Goal: Task Accomplishment & Management: Manage account settings

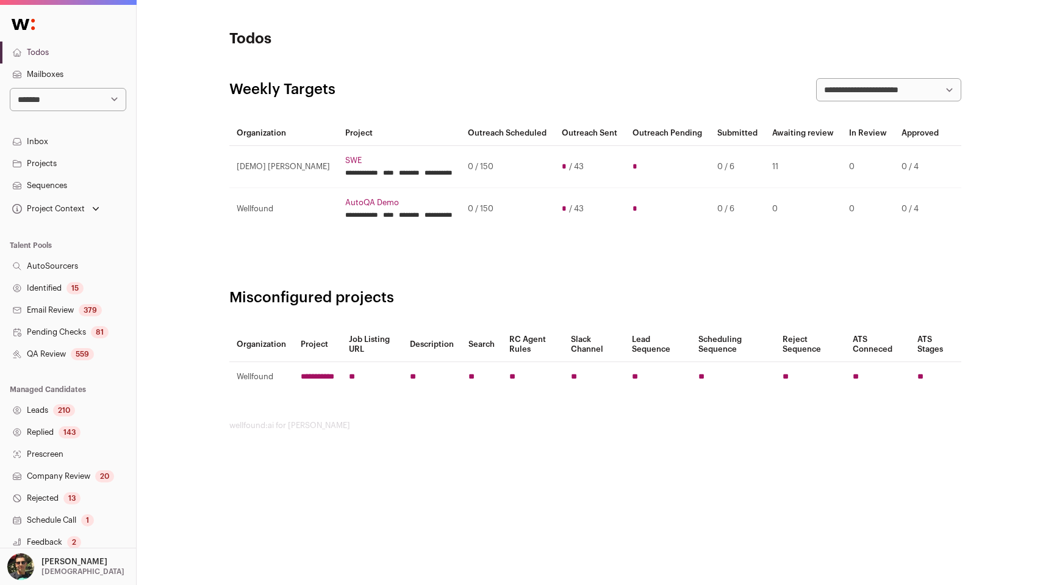
click at [79, 358] on div "559" at bounding box center [82, 354] width 23 height 12
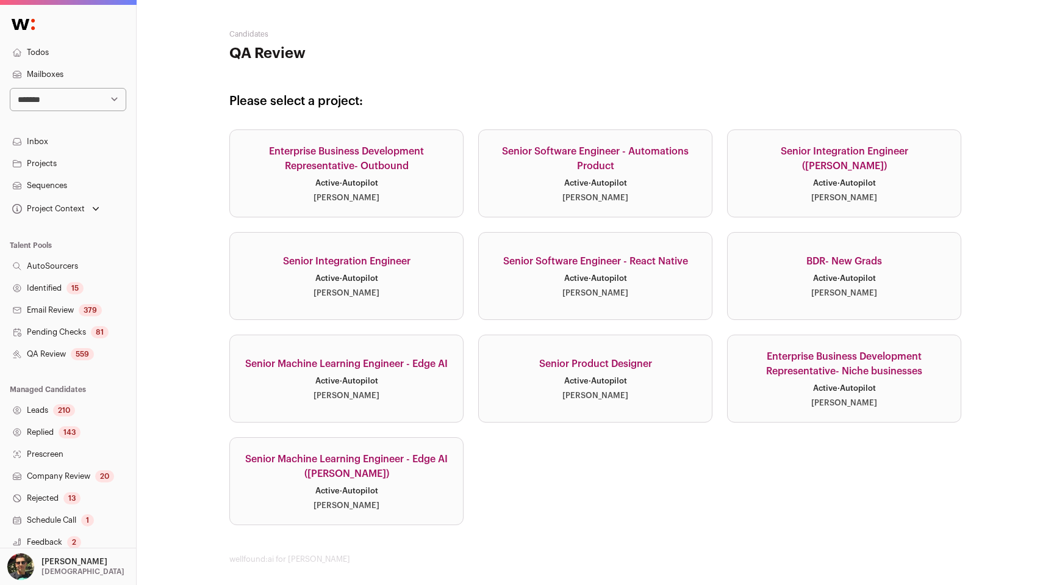
click at [304, 306] on link "Senior Integration Engineer Active · Autopilot Kyle Fitzgibbons" at bounding box center [346, 276] width 234 height 88
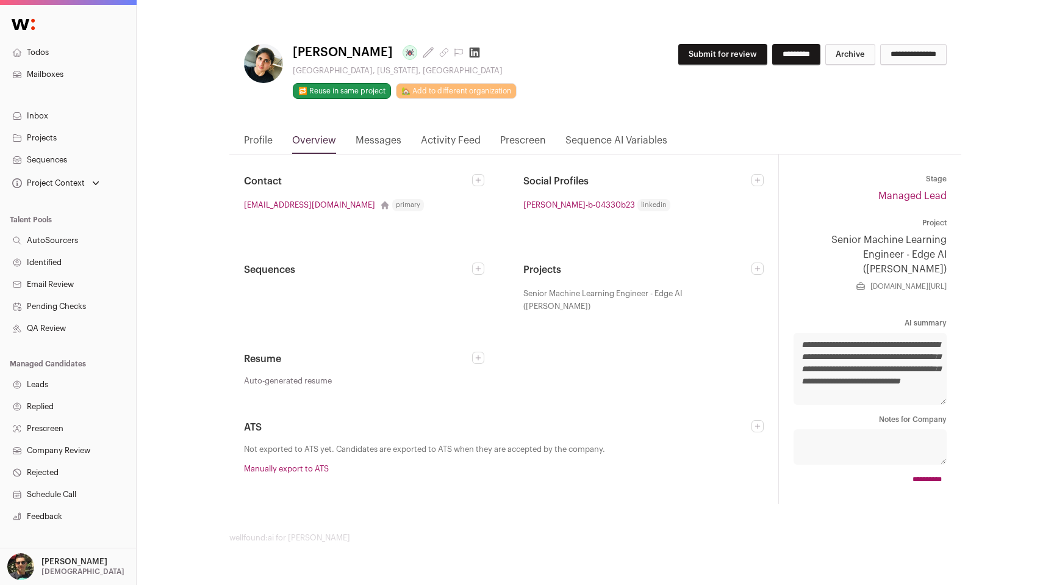
click at [65, 134] on link "Projects" at bounding box center [68, 138] width 136 height 22
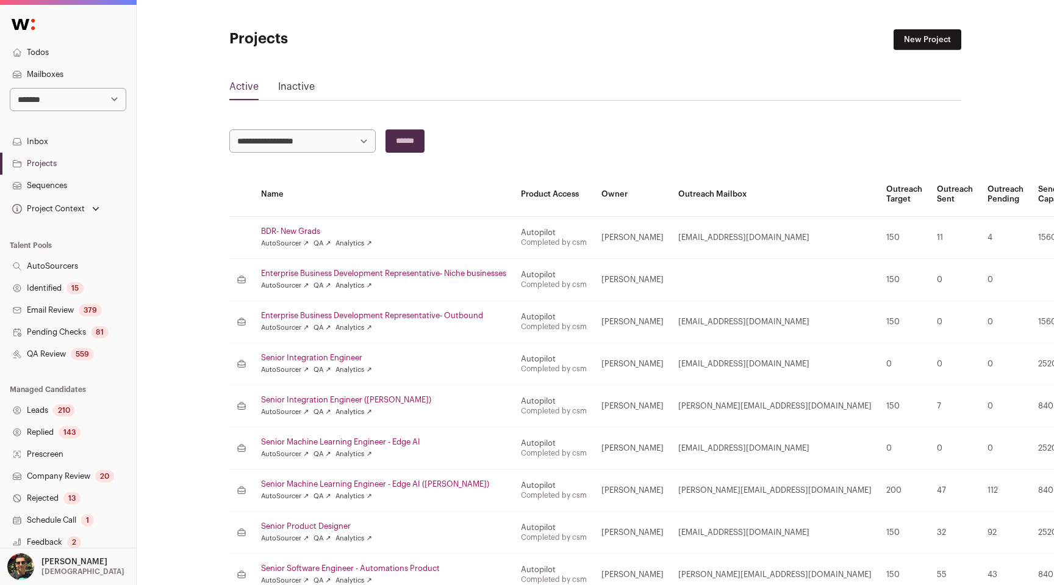
click at [314, 358] on link "Senior Integration Engineer" at bounding box center [383, 358] width 245 height 10
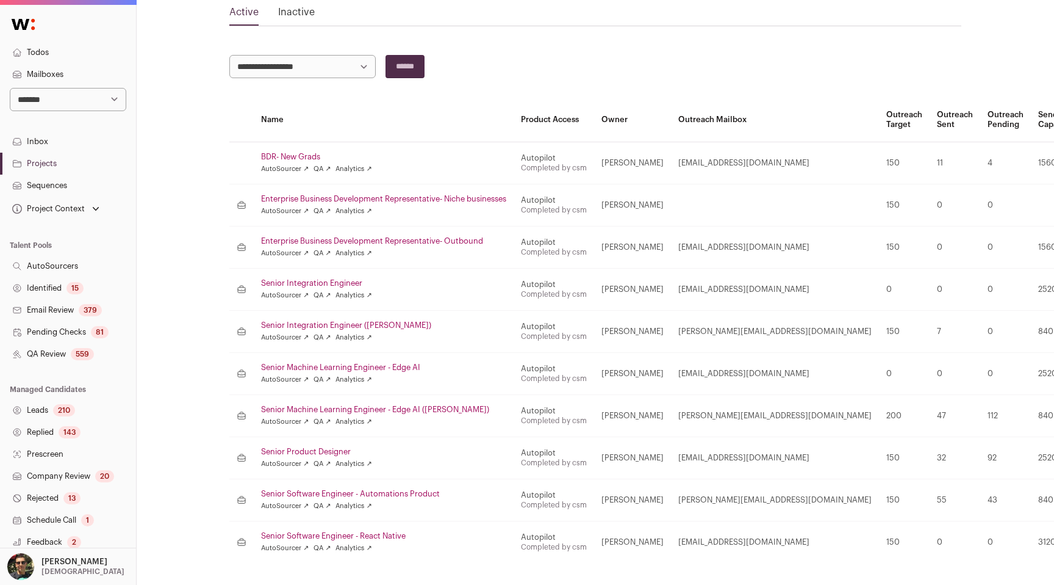
scroll to position [75, 0]
click at [320, 446] on link "Senior Product Designer" at bounding box center [383, 451] width 245 height 10
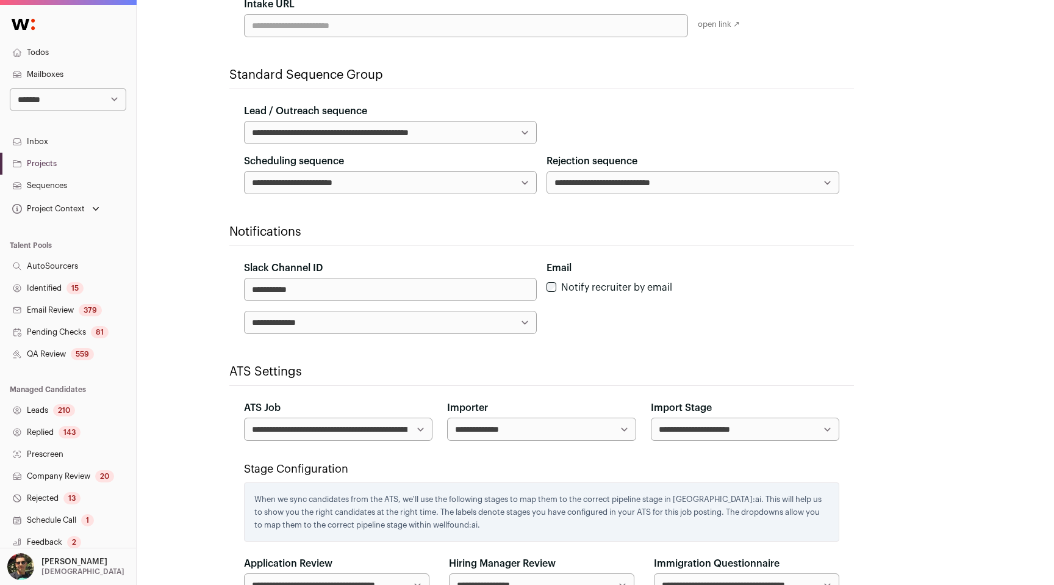
scroll to position [396, 0]
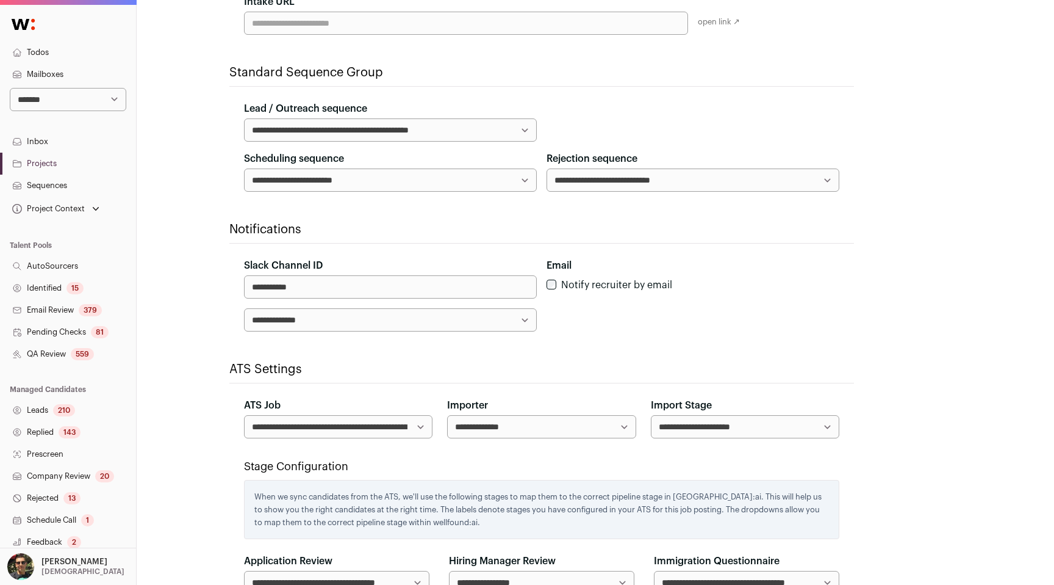
click at [336, 327] on select "**********" at bounding box center [390, 319] width 293 height 23
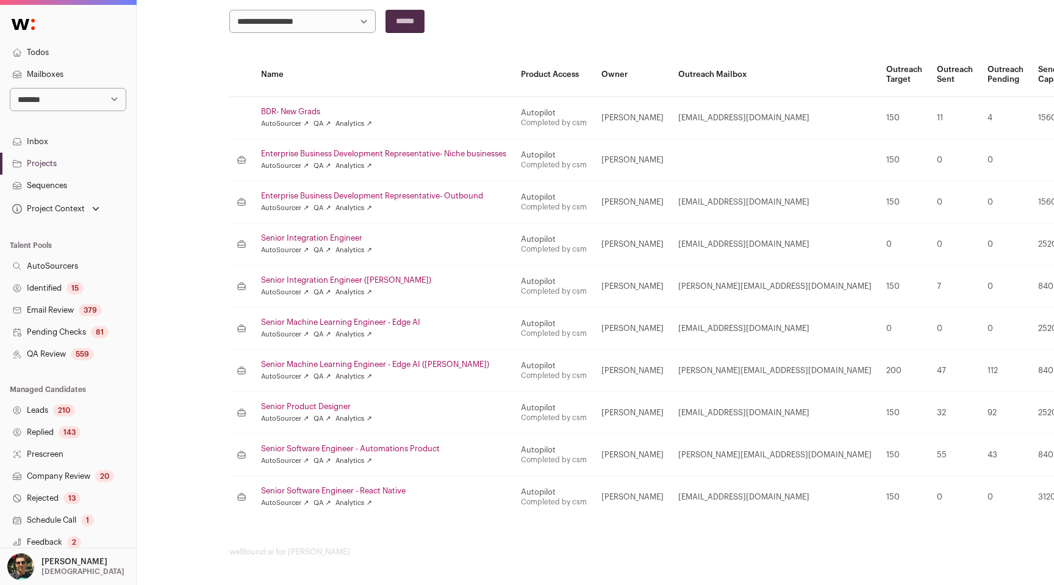
scroll to position [121, 0]
click at [340, 277] on link "Senior Integration Engineer ([PERSON_NAME])" at bounding box center [383, 279] width 245 height 10
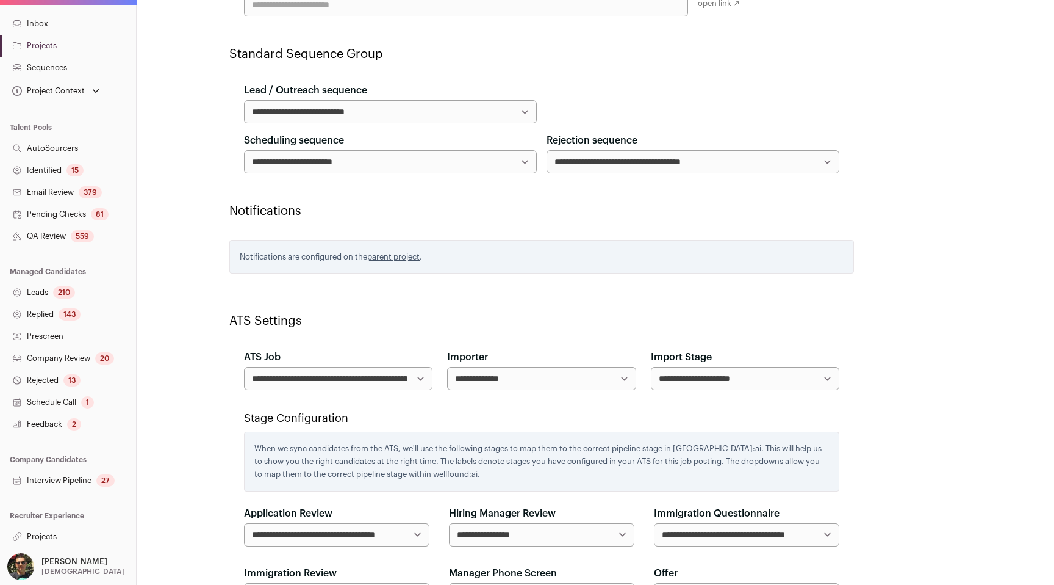
scroll to position [418, 0]
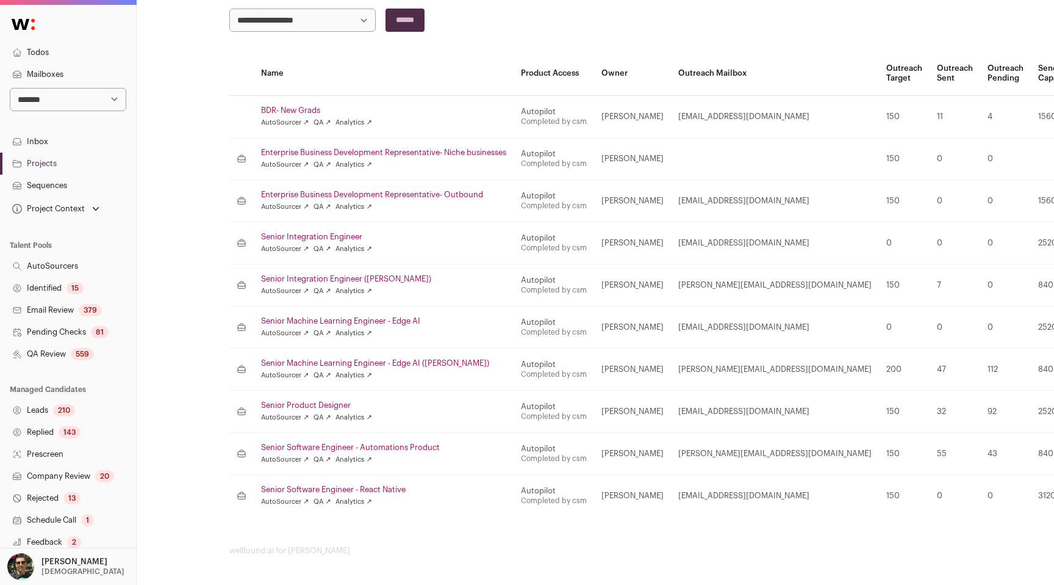
scroll to position [121, 0]
click at [297, 240] on link "Senior Integration Engineer" at bounding box center [383, 237] width 245 height 10
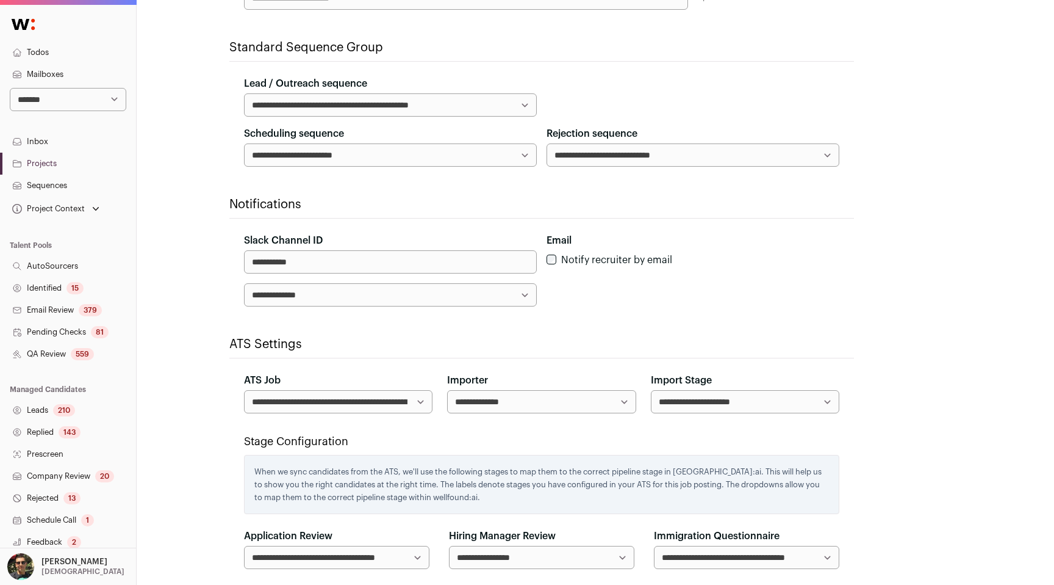
scroll to position [422, 0]
click at [196, 236] on div "**********" at bounding box center [596, 221] width 918 height 1287
